Goal: Task Accomplishment & Management: Complete application form

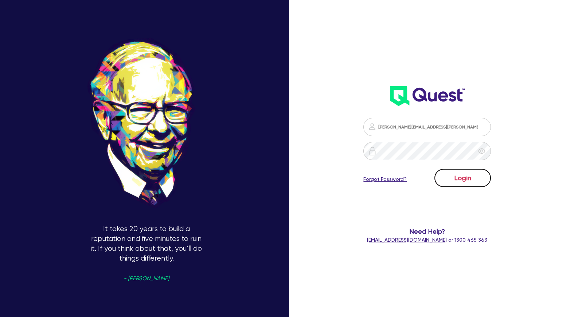
click at [451, 179] on button "Login" at bounding box center [462, 178] width 56 height 18
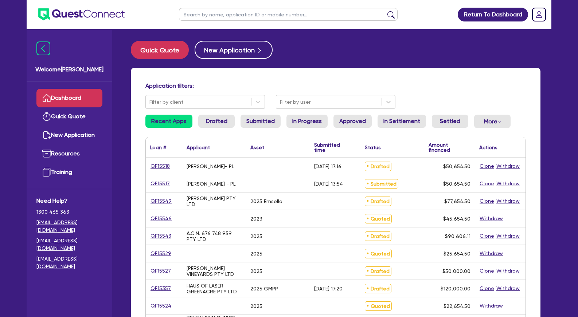
click at [265, 11] on input "text" at bounding box center [288, 14] width 219 height 13
type input "dream"
click at [385, 11] on button "submit" at bounding box center [391, 16] width 12 height 10
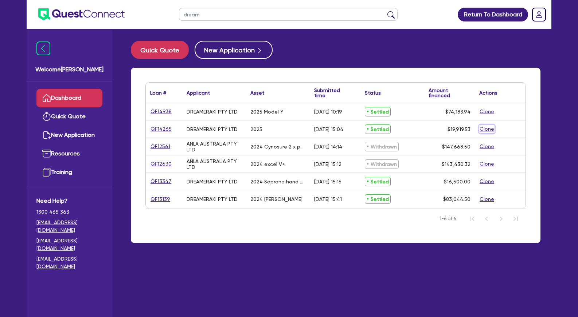
click at [489, 130] on button "Clone" at bounding box center [486, 129] width 15 height 8
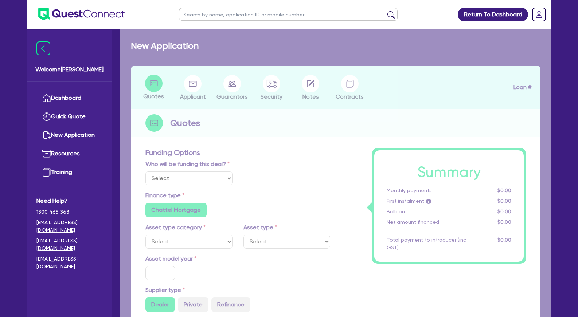
select select "Other"
radio input "true"
radio input "false"
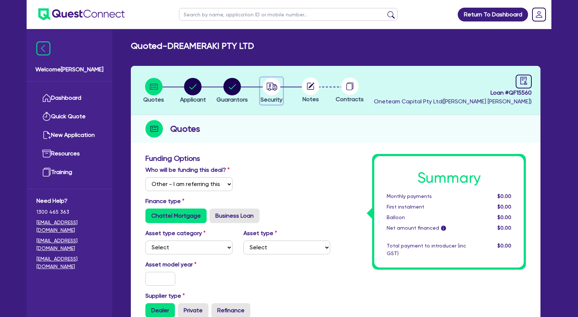
click at [272, 90] on circle "button" at bounding box center [271, 86] width 17 height 17
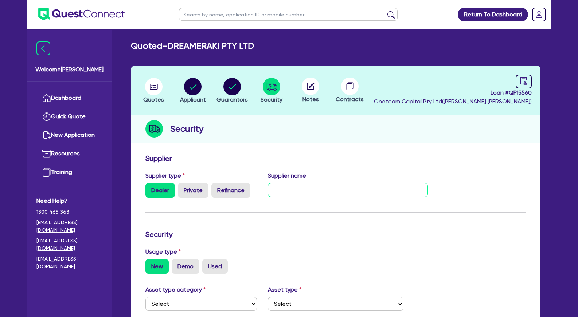
click at [314, 193] on input "text" at bounding box center [348, 190] width 160 height 14
type input "[PERSON_NAME]"
click at [155, 88] on circle "button" at bounding box center [153, 86] width 17 height 17
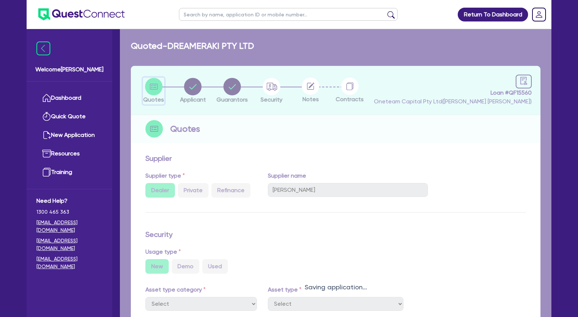
select select "Other"
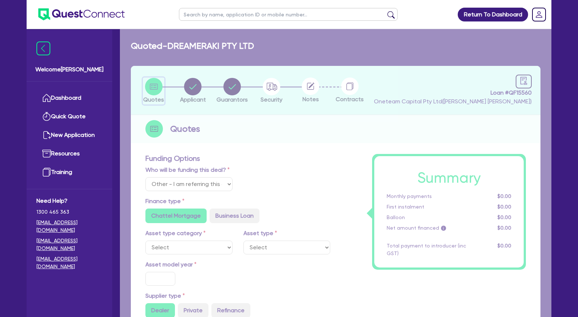
radio input "true"
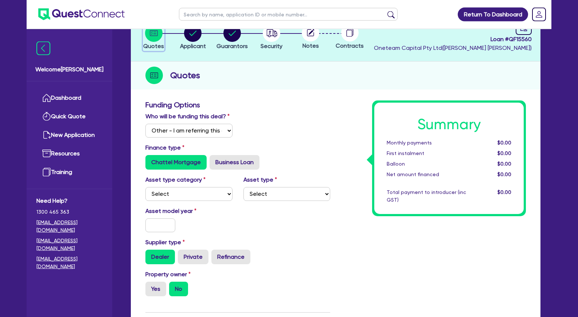
scroll to position [74, 0]
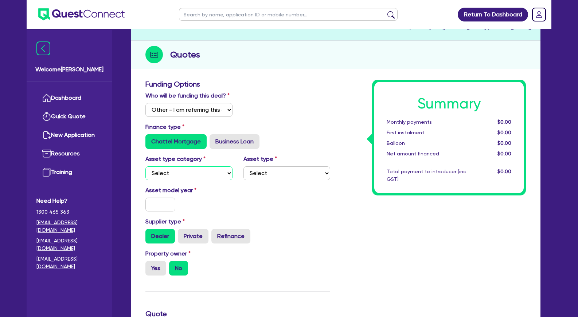
select select "TERTIARY_ASSETS"
click option "Tertiary assets" at bounding box center [0, 0] width 0 height 0
click at [243, 167] on select "Select Beauty equipment IT equipment IT software Watercraft Other" at bounding box center [286, 174] width 87 height 14
select select "BEAUTY_EQUIPMENT"
click option "Beauty equipment" at bounding box center [0, 0] width 0 height 0
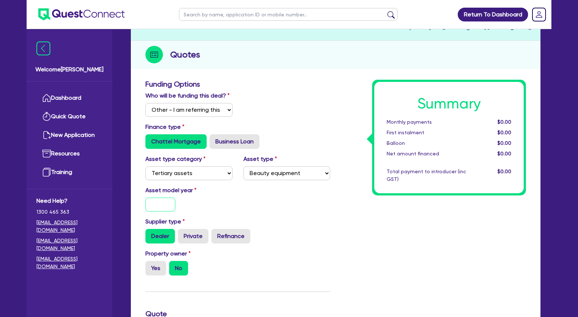
click at [163, 212] on input "text" at bounding box center [160, 205] width 30 height 14
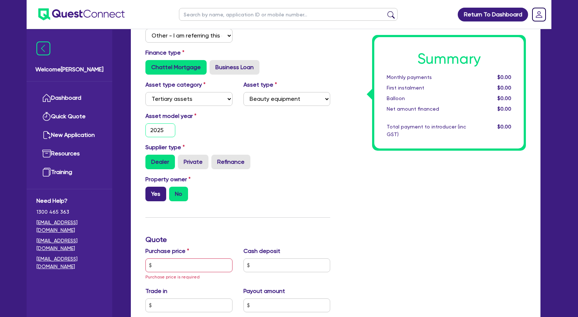
type input "2025"
click at [153, 202] on label "Yes" at bounding box center [155, 194] width 21 height 15
click at [150, 192] on input "Yes" at bounding box center [147, 189] width 5 height 5
radio input "true"
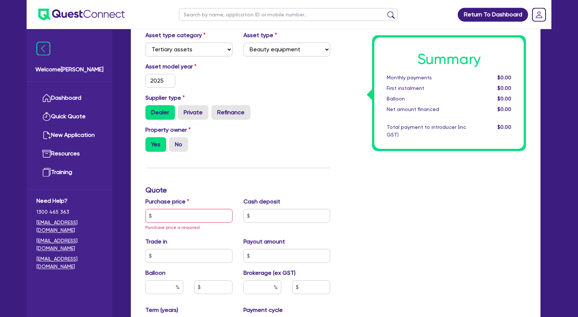
scroll to position [223, 0]
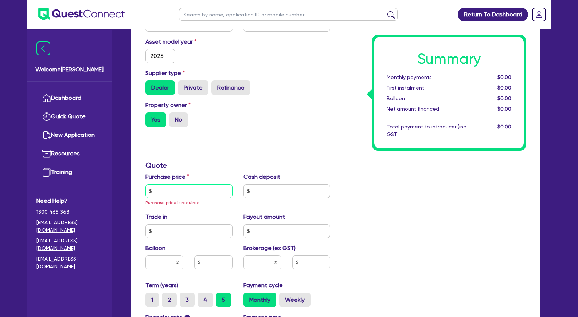
click at [192, 198] on input "text" at bounding box center [188, 191] width 87 height 14
click at [202, 198] on input "text" at bounding box center [188, 191] width 87 height 14
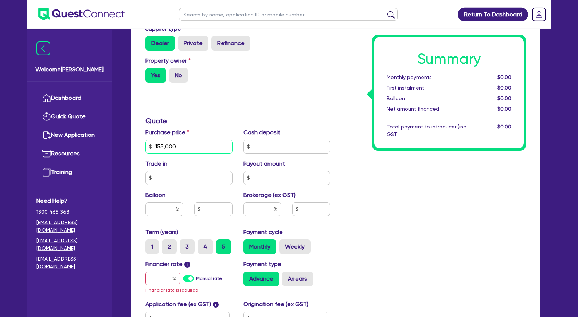
scroll to position [297, 0]
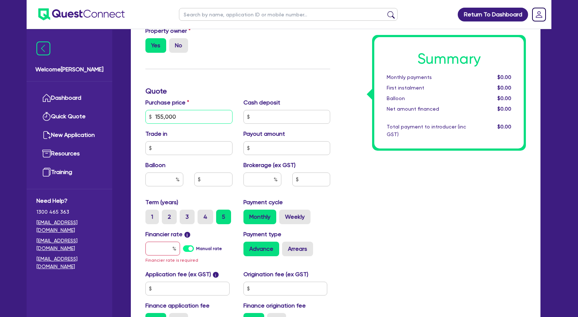
type input "155,000"
click at [257, 187] on input "text" at bounding box center [262, 180] width 38 height 14
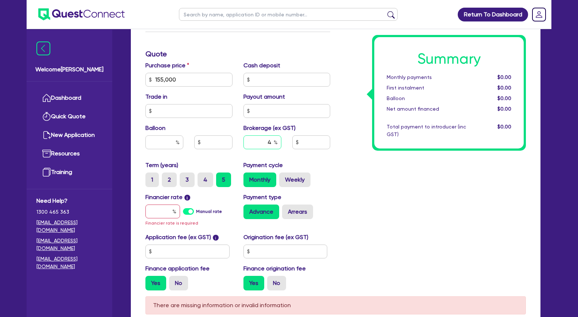
type input "4"
click at [161, 219] on input "text" at bounding box center [162, 212] width 35 height 14
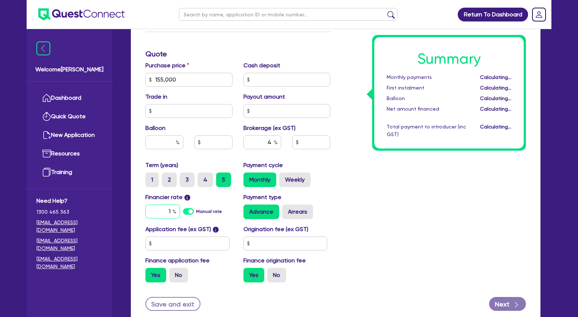
type input "10"
type input "6,200"
type input "1"
type input "6,200"
type input "1."
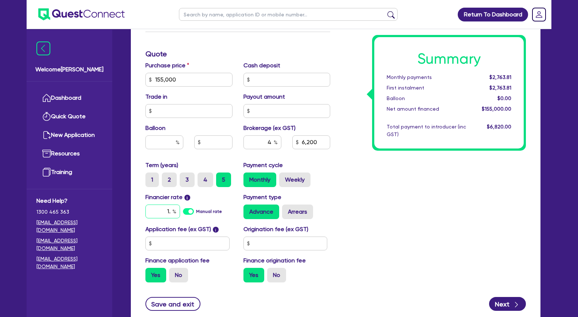
type input "6,200"
type input "1.5"
type input "6,200"
type input "1."
type input "6,200"
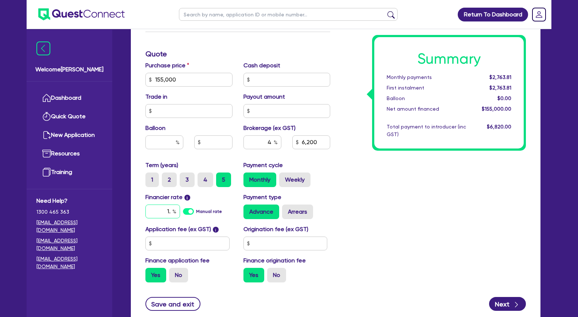
type input "1"
type input "6,200"
type input "1"
type input "6,200"
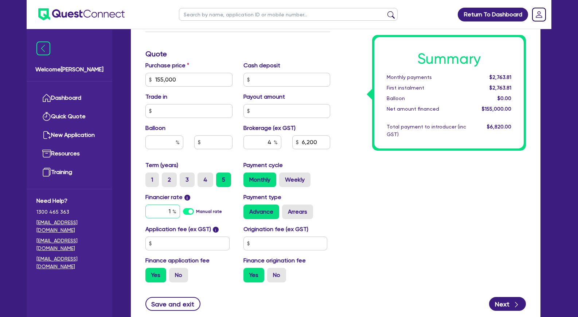
type input "10"
type input "6,200"
type input "10."
type input "6,200"
type input "10.5"
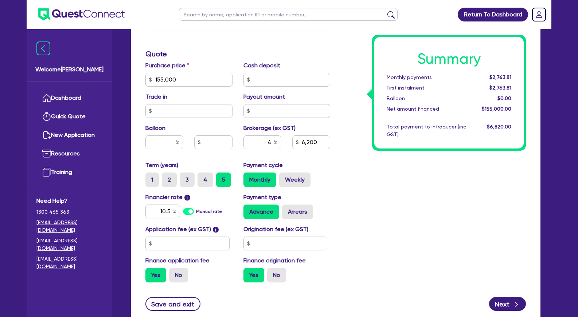
click at [343, 212] on div "Summary Monthly payments $2,763.81 First instalment $2,763.81 Balloon $0.00 Net…" at bounding box center [434, 54] width 196 height 469
click at [180, 251] on input "text" at bounding box center [187, 244] width 84 height 14
type input "6,200"
type input "3"
type input "6,200"
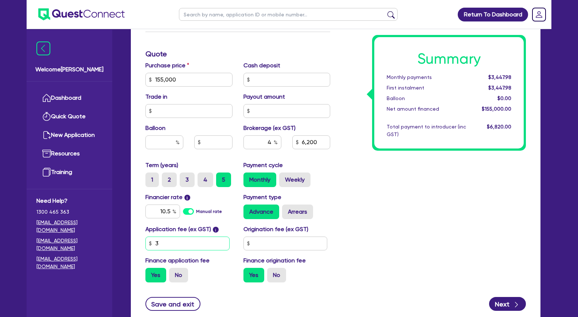
type input "35"
type input "6,200"
type input "350"
type input "6,215.4"
click at [182, 283] on label "No" at bounding box center [178, 275] width 19 height 15
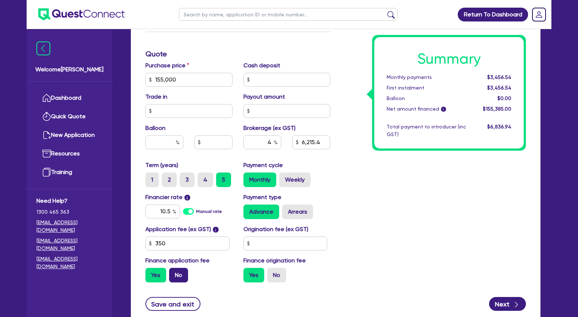
click at [174, 273] on input "No" at bounding box center [171, 270] width 5 height 5
radio input "true"
drag, startPoint x: 469, startPoint y: 239, endPoint x: 494, endPoint y: 241, distance: 25.6
click at [473, 239] on div "Summary Monthly payments $3,447.98 First instalment i $3,832.98 Balloon $0.00 N…" at bounding box center [434, 54] width 196 height 469
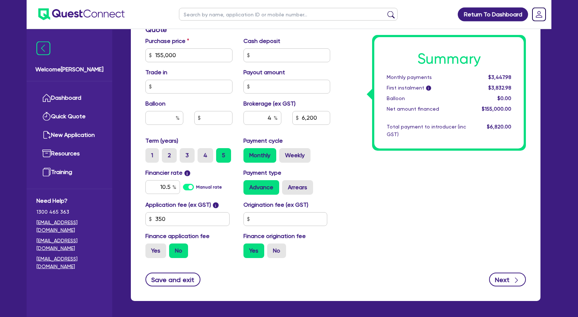
scroll to position [372, 0]
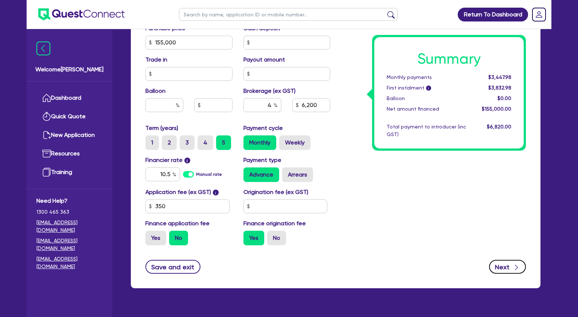
click at [510, 274] on button "Next" at bounding box center [507, 267] width 37 height 14
type input "6,200"
select select "COMPANY"
select select "HEALTH_BEAUTY"
select select "HAIR_BEAUTY_SALONS"
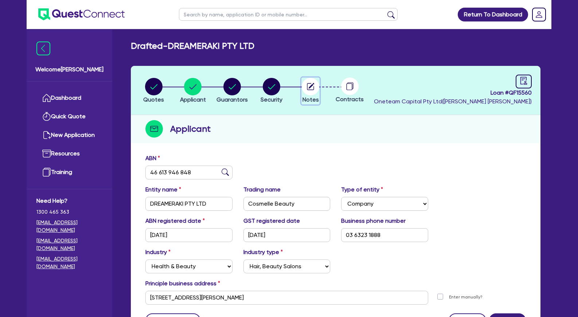
click at [310, 87] on icon "button" at bounding box center [312, 86] width 6 height 6
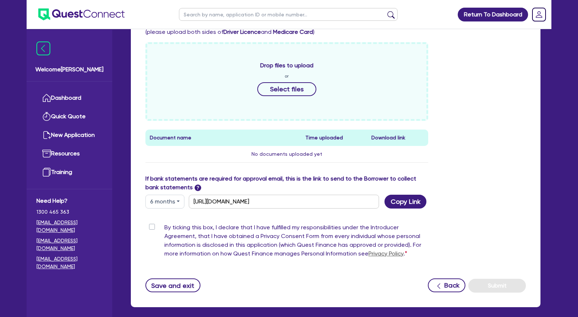
scroll to position [260, 0]
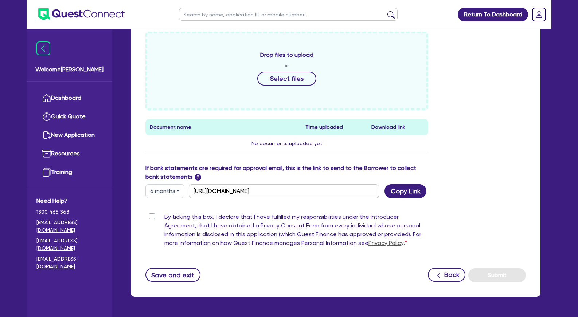
click at [164, 216] on label "By ticking this box, I declare that I have fulfilled my responsibilities under …" at bounding box center [296, 232] width 264 height 38
click at [151, 216] on input "By ticking this box, I declare that I have fulfilled my responsibilities under …" at bounding box center [148, 216] width 6 height 7
checkbox input "true"
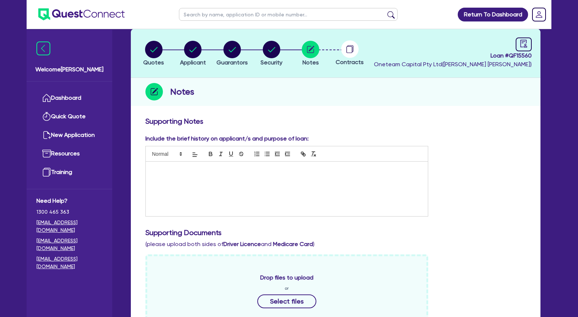
scroll to position [0, 0]
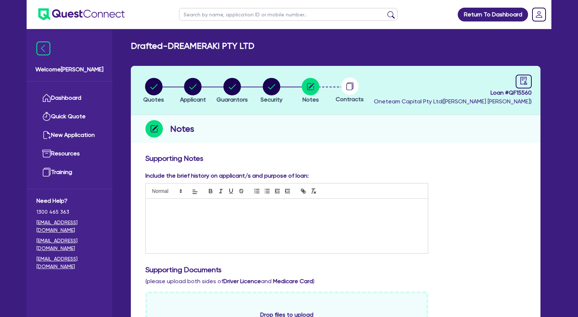
click at [289, 218] on div at bounding box center [287, 226] width 282 height 55
click at [229, 18] on input "text" at bounding box center [288, 14] width 219 height 13
type input "abby"
click button "submit" at bounding box center [391, 16] width 12 height 10
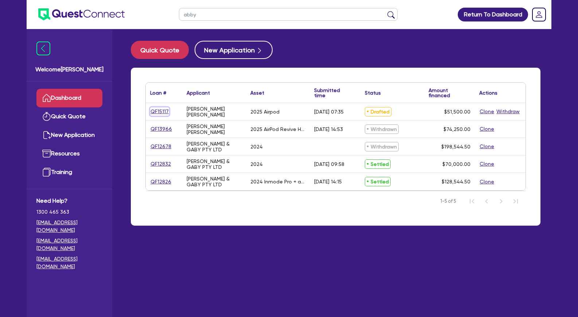
click at [160, 112] on link "QF15117" at bounding box center [159, 112] width 19 height 8
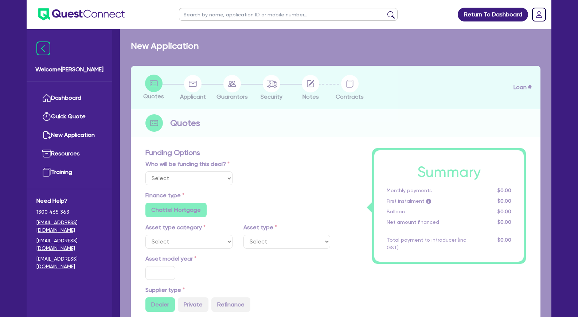
select select "Other"
select select "TERTIARY_ASSETS"
type input "2025"
type input "71,500"
type input "20,000"
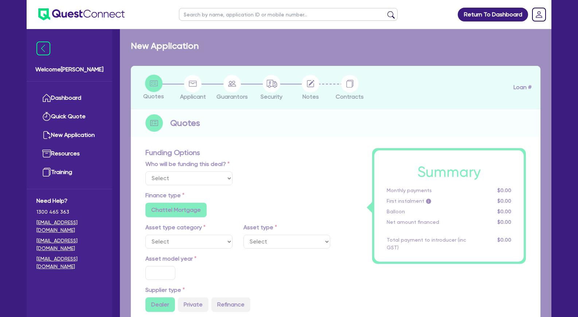
type input "6"
type input "3,090"
radio input "false"
type input "12.59"
radio input "false"
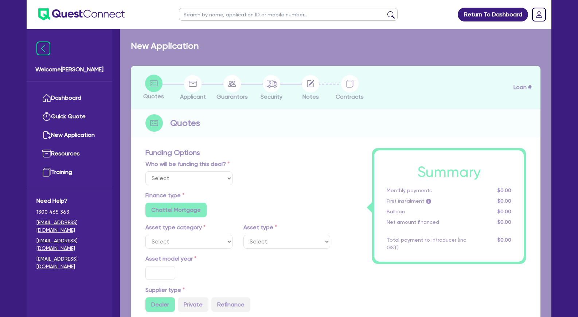
radio input "false"
select select "BEAUTY_EQUIPMENT"
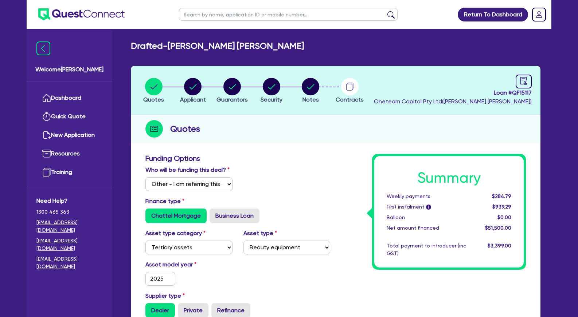
scroll to position [7, 0]
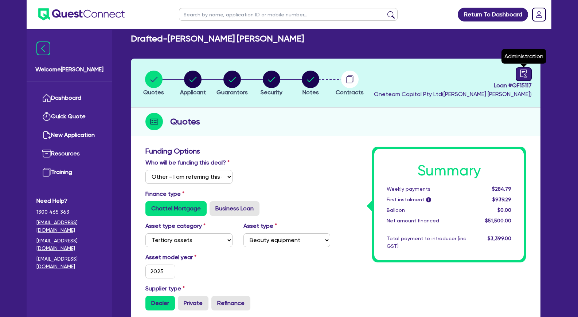
click at [521, 74] on icon "audit" at bounding box center [524, 74] width 8 height 8
select select "DRAFTED_AMENDED"
select select "Flexicommercial"
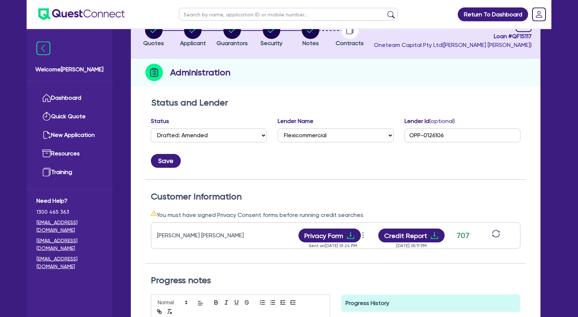
scroll to position [74, 0]
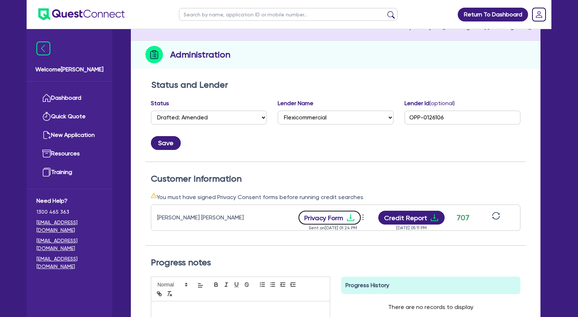
click at [354, 220] on icon "download" at bounding box center [350, 218] width 7 height 7
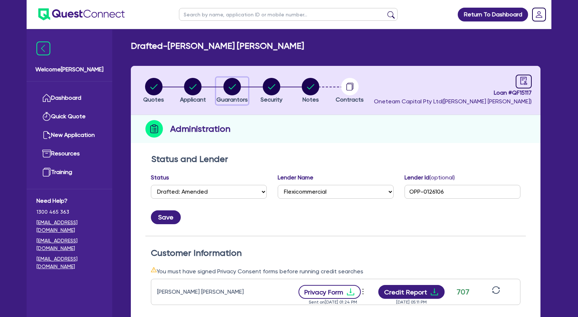
click at [228, 89] on circle "button" at bounding box center [231, 86] width 17 height 17
select select "MRS"
select select "QLD"
select select "DE_FACTO"
select select "CASH"
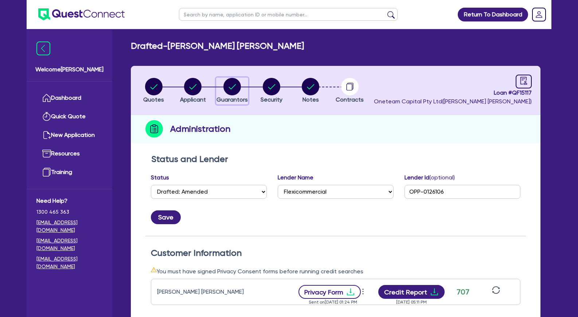
select select "VEHICLE"
select select "HOUSEHOLD_PERSONAL"
select select "OTHER"
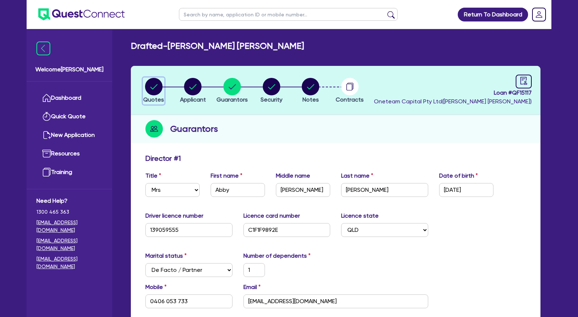
click at [156, 86] on circle "button" at bounding box center [153, 86] width 17 height 17
select select "Other"
select select "TERTIARY_ASSETS"
select select "BEAUTY_EQUIPMENT"
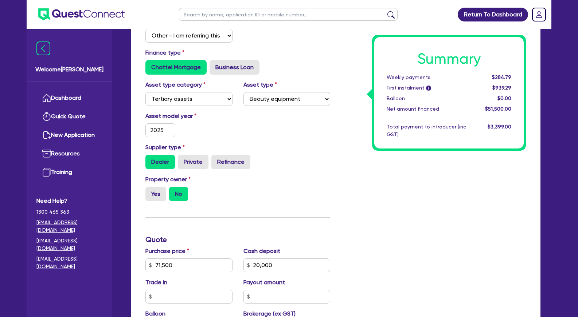
scroll to position [186, 0]
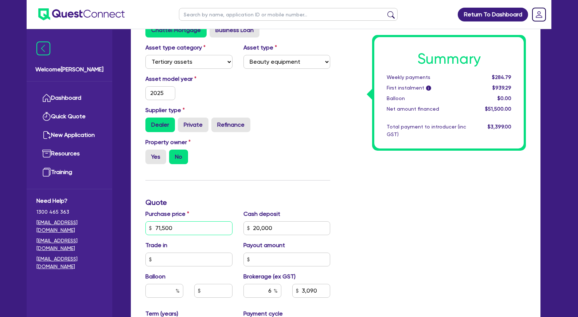
click at [175, 234] on input "71,500" at bounding box center [188, 229] width 87 height 14
drag, startPoint x: 180, startPoint y: 236, endPoint x: 140, endPoint y: 231, distance: 40.5
click at [145, 231] on input "71,500" at bounding box center [188, 229] width 87 height 14
type input "7"
type input "20,000"
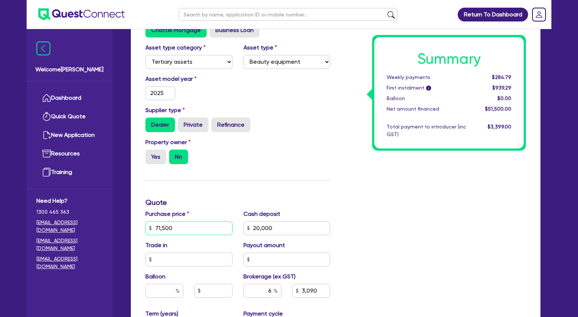
type input "3,090"
type input "72"
type input "20,000"
type input "3,090"
type input "727"
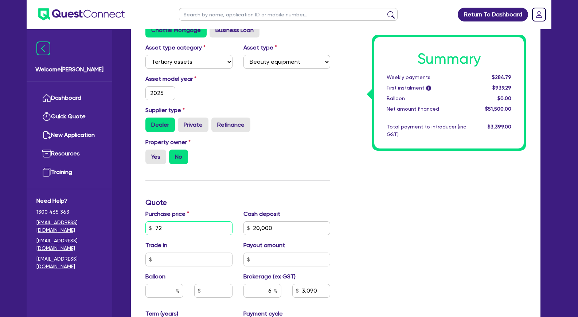
type input "20,000"
type input "3,090"
type input "7,273"
type input "20,000"
type input "3,090"
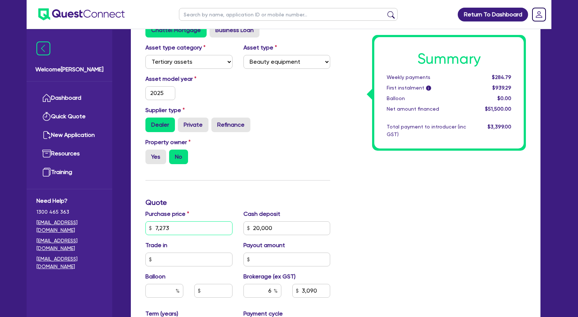
type input "72,737"
type input "20,000"
type input "3,090"
type input "72,737."
type input "20,000"
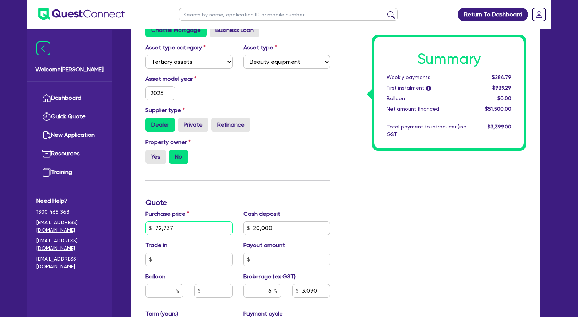
type input "3,090"
type input "72,737.5"
type input "20,000"
type input "3,090"
type input "72,737.50"
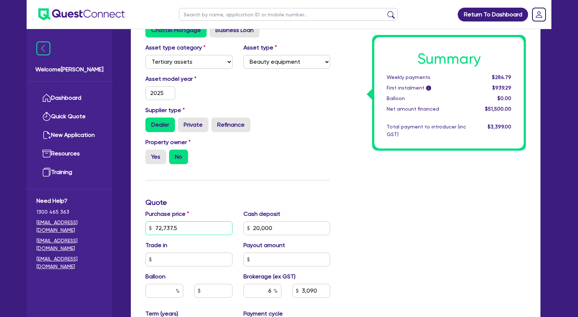
type input "20,000"
type input "3,090"
type input "72,737.50"
type input "20,000"
type input "3,090"
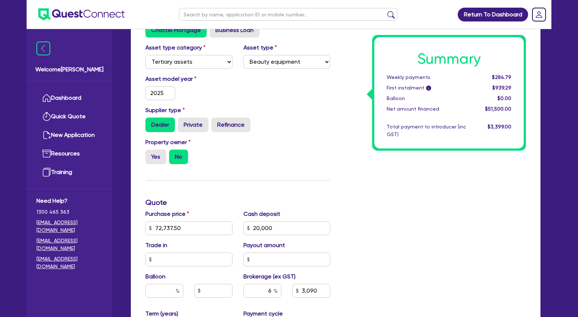
click at [212, 202] on div "Funding Options Who will be funding this deal? Select I will fund 100% I will c…" at bounding box center [238, 202] width 196 height 469
type input "20,000"
type input "3,164.25"
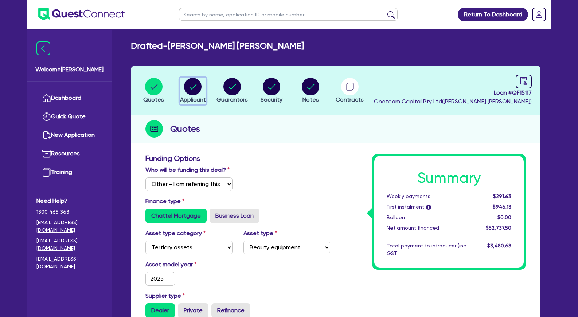
click at [193, 85] on circle "button" at bounding box center [192, 86] width 17 height 17
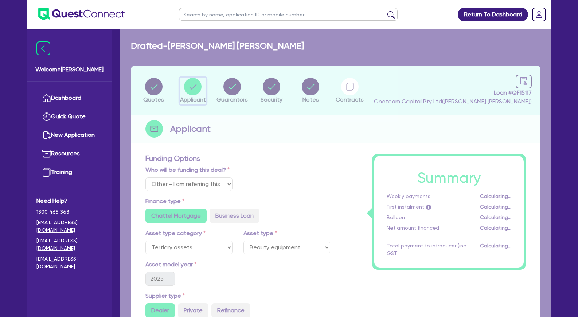
select select "SOLE_TRADER"
select select "HEALTH_BEAUTY"
select select "HAIR_BEAUTY_SALONS"
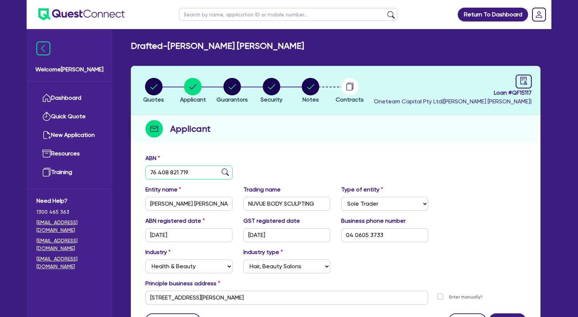
click at [176, 169] on input "76 408 821 719" at bounding box center [188, 173] width 87 height 14
click at [234, 93] on circle "button" at bounding box center [231, 86] width 17 height 17
select select "MRS"
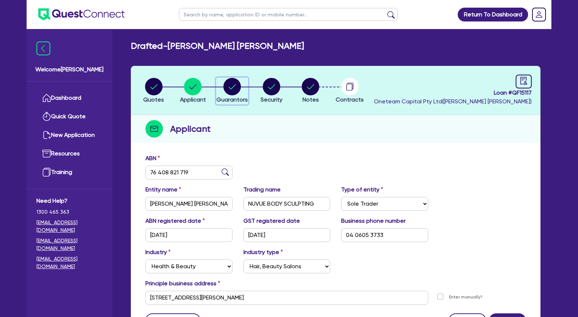
select select "QLD"
select select "DE_FACTO"
select select "CASH"
select select "VEHICLE"
select select "HOUSEHOLD_PERSONAL"
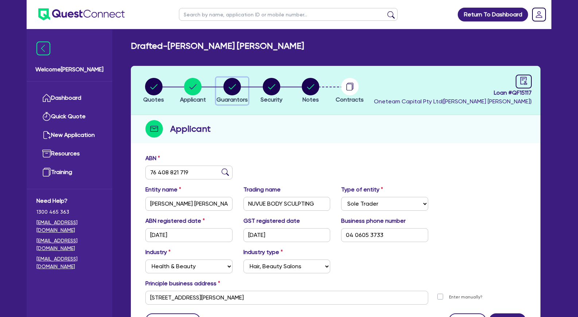
select select "OTHER"
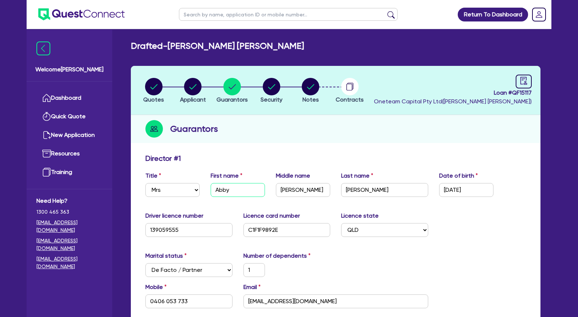
click at [222, 190] on input "Abby" at bounding box center [238, 190] width 54 height 14
click at [359, 191] on input "[PERSON_NAME]" at bounding box center [384, 190] width 87 height 14
click at [288, 304] on input "[EMAIL_ADDRESS][DOMAIN_NAME]" at bounding box center [335, 302] width 185 height 14
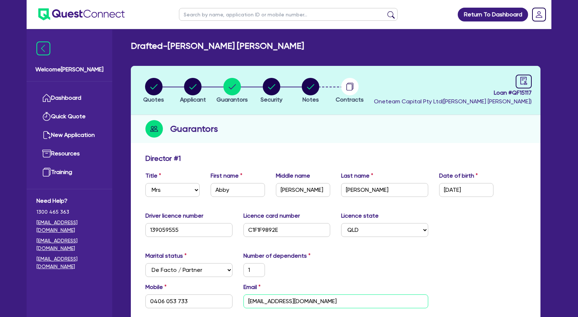
click at [288, 304] on input "[EMAIL_ADDRESS][DOMAIN_NAME]" at bounding box center [335, 302] width 185 height 14
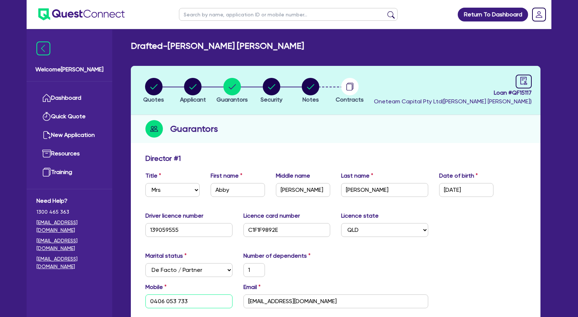
click at [183, 305] on input "0406 053 733" at bounding box center [188, 302] width 87 height 14
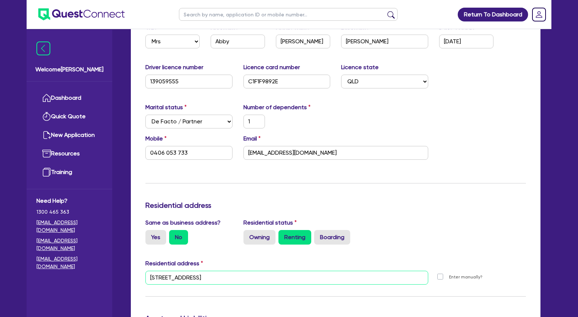
click at [204, 276] on input "[STREET_ADDRESS]" at bounding box center [286, 278] width 283 height 14
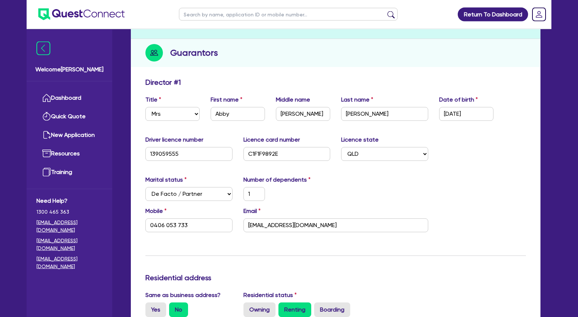
scroll to position [74, 0]
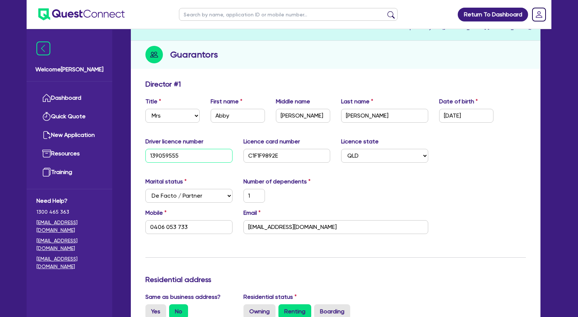
click at [171, 157] on input "139059555" at bounding box center [188, 156] width 87 height 14
click at [270, 159] on input "C1F1F9892E" at bounding box center [286, 156] width 87 height 14
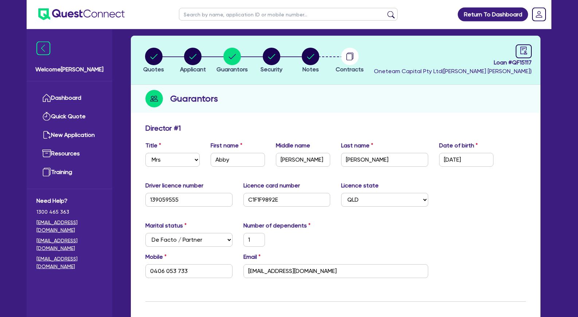
scroll to position [0, 0]
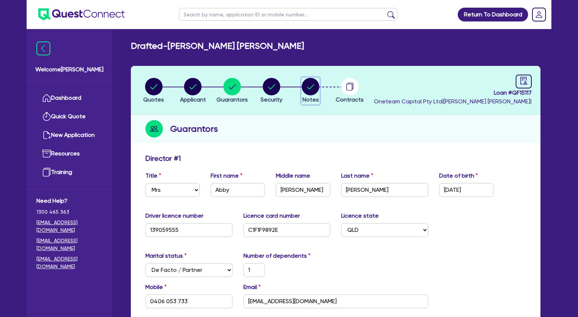
click at [307, 89] on circle "button" at bounding box center [310, 86] width 17 height 17
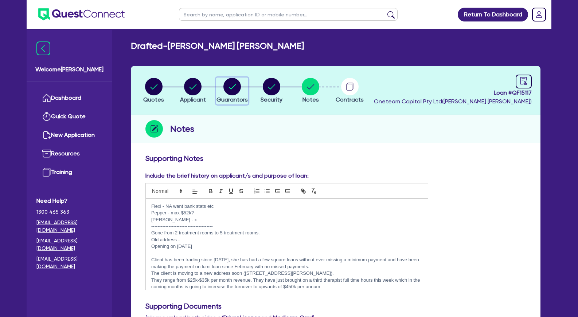
click at [235, 87] on circle "button" at bounding box center [231, 86] width 17 height 17
select select "MRS"
select select "QLD"
select select "DE_FACTO"
select select "CASH"
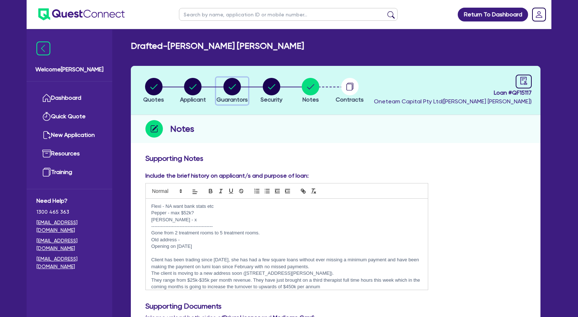
select select "VEHICLE"
select select "HOUSEHOLD_PERSONAL"
select select "OTHER"
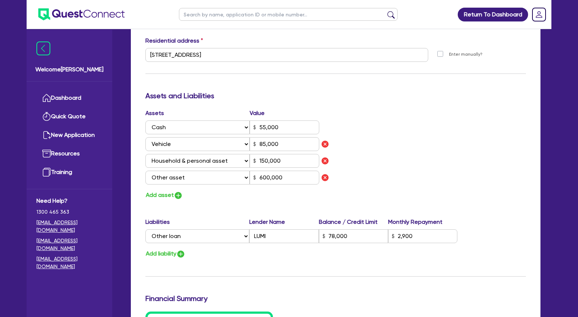
scroll to position [446, 0]
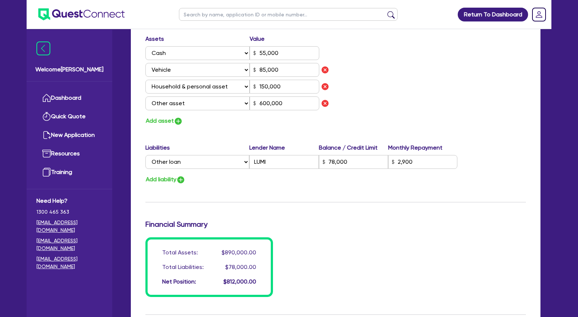
click at [397, 218] on div "Update residential status for Director #1 Boarding is only acceptable when the …" at bounding box center [335, 2] width 381 height 589
click at [437, 113] on div "Assets Value Select Asset Cash Property Investment property Vehicle Truck Trail…" at bounding box center [335, 80] width 391 height 91
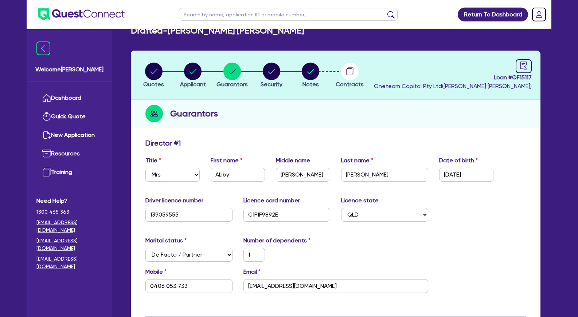
scroll to position [0, 0]
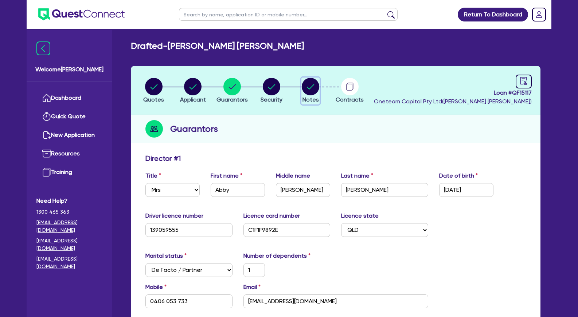
drag, startPoint x: 313, startPoint y: 90, endPoint x: 318, endPoint y: 93, distance: 5.9
click at [313, 91] on circle "button" at bounding box center [310, 86] width 17 height 17
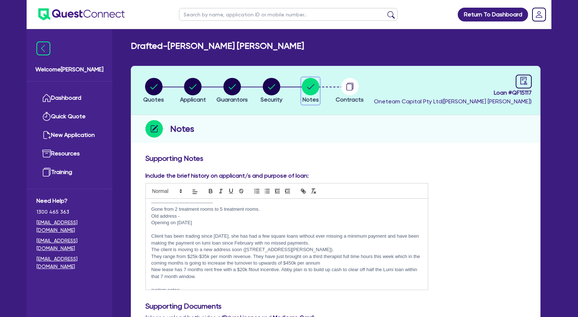
scroll to position [33, 0]
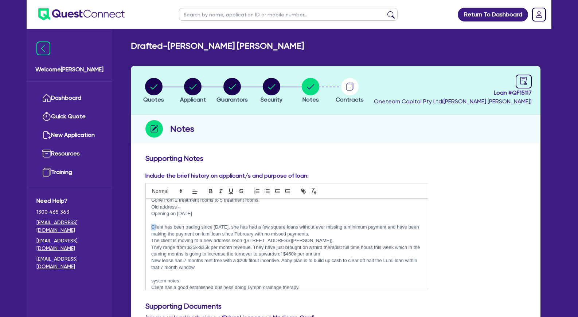
drag, startPoint x: 151, startPoint y: 227, endPoint x: 156, endPoint y: 229, distance: 5.1
click at [156, 229] on p "Client has been trading since [DATE], she has had a few square loans without ev…" at bounding box center [286, 230] width 271 height 13
click at [399, 226] on p "Client has been trading since [DATE], she has had a few square loans without ev…" at bounding box center [286, 230] width 271 height 13
click at [339, 245] on p "They range from $25k-$35k per month revenue. They have just brought on a third …" at bounding box center [286, 251] width 271 height 13
click at [346, 239] on p "The client is moving to a new address soon ([STREET_ADDRESS][PERSON_NAME])." at bounding box center [286, 241] width 271 height 7
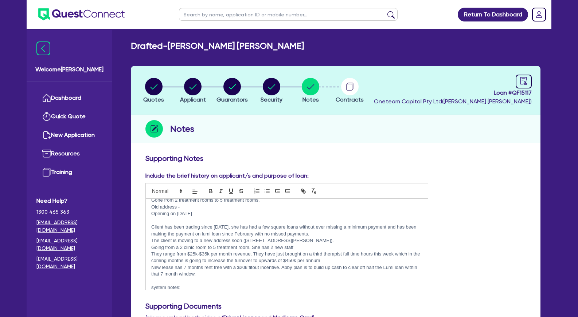
scroll to position [98, 0]
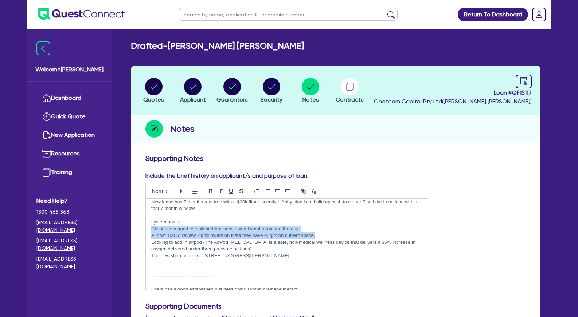
drag, startPoint x: 149, startPoint y: 229, endPoint x: 323, endPoint y: 237, distance: 173.3
click at [323, 237] on div "Flexi - NA want bank stats etc Pepper - max $52k? [PERSON_NAME] - x -----------…" at bounding box center [287, 244] width 282 height 91
copy div "Client has a good established business doing Lymph drainage therapy. Almost 100…"
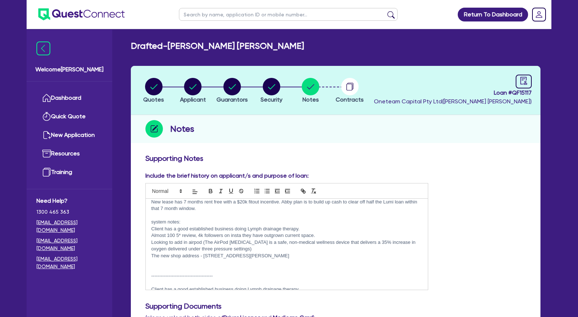
click at [261, 225] on p "system notes:" at bounding box center [286, 222] width 271 height 7
drag, startPoint x: 291, startPoint y: 257, endPoint x: 148, endPoint y: 256, distance: 142.2
click at [148, 256] on div "Flexi - NA want bank stats etc Pepper - max $52k? [PERSON_NAME] - x -----------…" at bounding box center [287, 244] width 282 height 91
copy p "The new shop address - [STREET_ADDRESS][PERSON_NAME]"
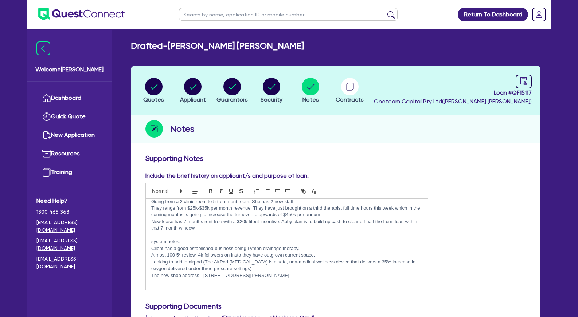
scroll to position [66, 0]
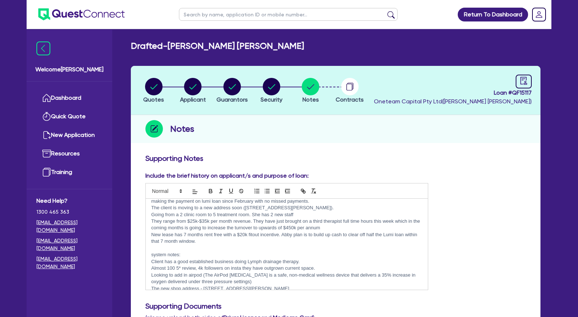
drag, startPoint x: 312, startPoint y: 214, endPoint x: 152, endPoint y: 215, distance: 160.7
click at [152, 215] on p "Going from a 2 clinic room to 5 treatment room. She has 2 new staff" at bounding box center [286, 215] width 271 height 7
copy p "Going from a 2 clinic room to 5 treatment room. She has 2 new staff"
drag, startPoint x: 152, startPoint y: 234, endPoint x: 198, endPoint y: 241, distance: 46.3
click at [198, 241] on p "New lease has 7 months rent free with a $20k fitout incentive. Abby plan is to …" at bounding box center [286, 238] width 271 height 13
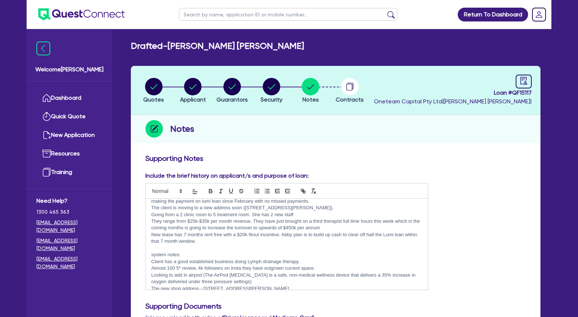
copy p "New lease has 7 months rent free with a $20k fitout incentive. Abby plan is to …"
click at [293, 249] on p at bounding box center [286, 248] width 271 height 7
click at [206, 247] on p at bounding box center [286, 248] width 271 height 7
click at [203, 255] on p "system notes:" at bounding box center [286, 255] width 271 height 7
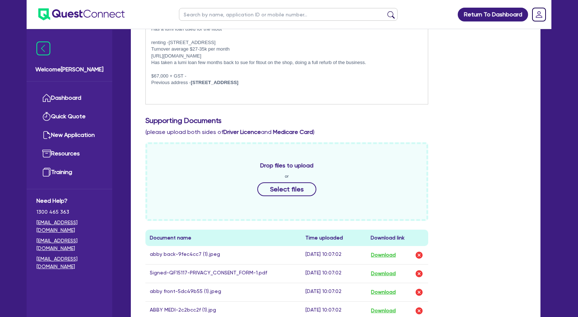
scroll to position [0, 0]
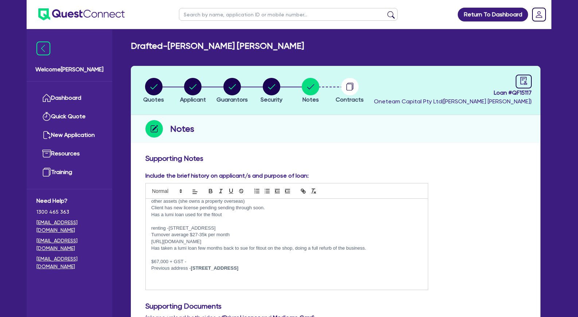
click at [474, 186] on div "Include the brief history on applicant/s and purpose of loan: Flexi - NA want b…" at bounding box center [335, 234] width 391 height 125
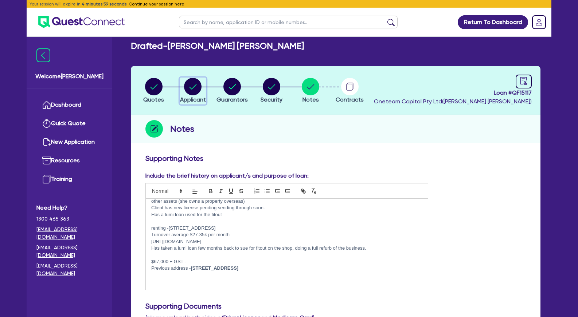
click at [186, 86] on circle "button" at bounding box center [192, 86] width 17 height 17
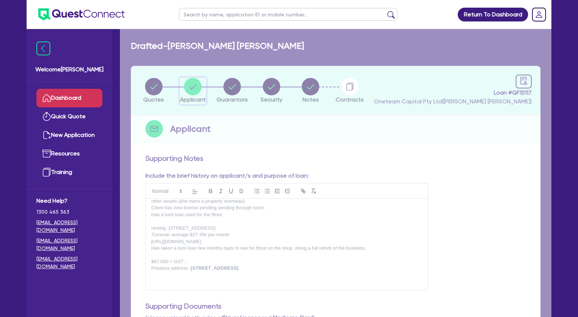
select select "SOLE_TRADER"
select select "HEALTH_BEAUTY"
select select "HAIR_BEAUTY_SALONS"
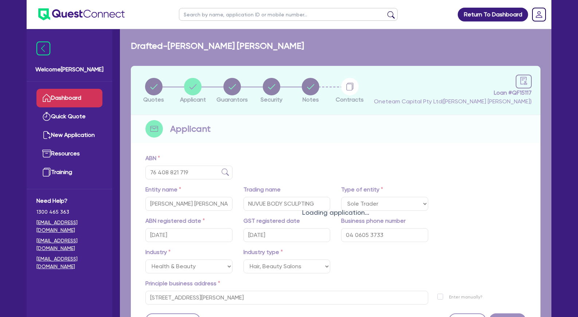
click at [70, 99] on link "Dashboard" at bounding box center [69, 98] width 66 height 19
